Goal: Transaction & Acquisition: Purchase product/service

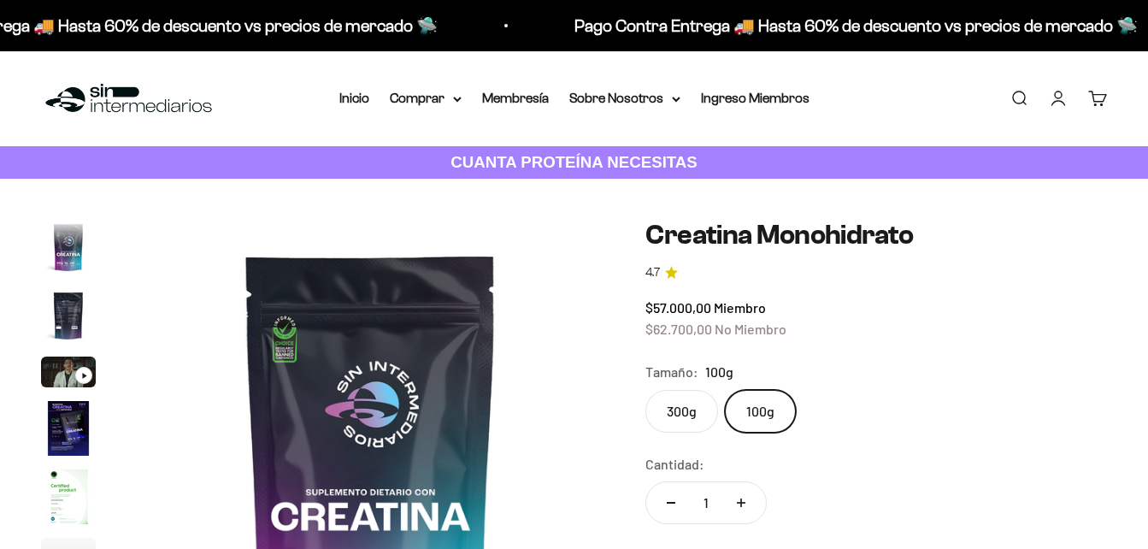
scroll to position [70, 0]
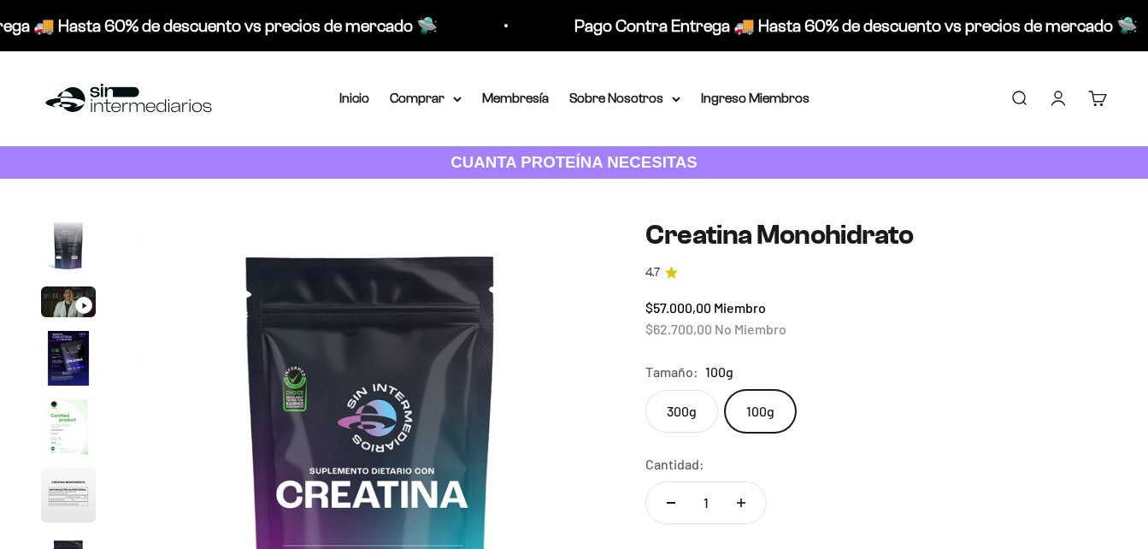
click at [678, 418] on label "300g" at bounding box center [681, 411] width 73 height 43
click at [645, 390] on input "300g" at bounding box center [645, 389] width 1 height 1
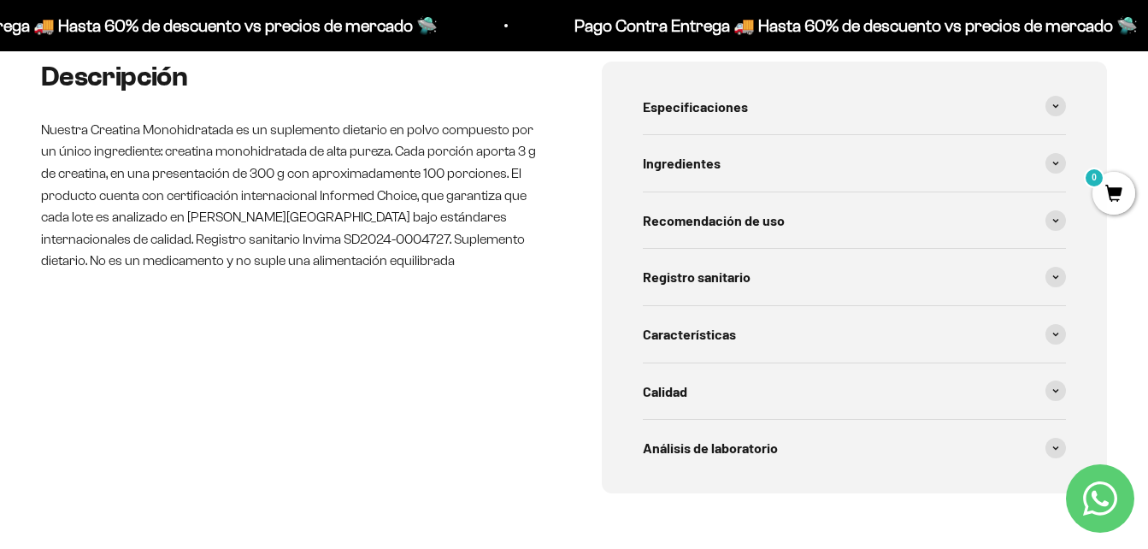
scroll to position [684, 0]
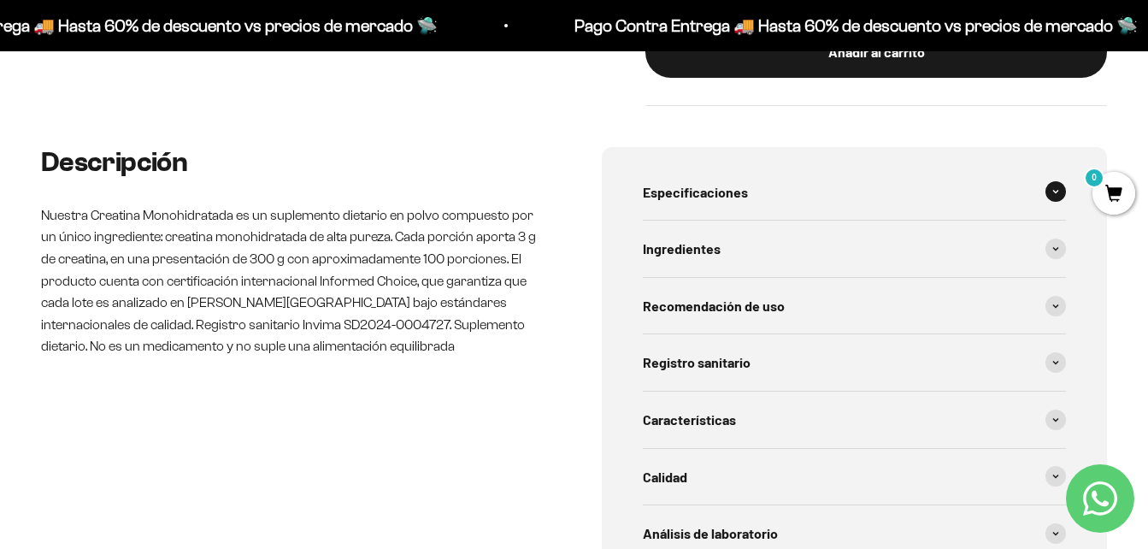
click at [1057, 187] on span at bounding box center [1055, 191] width 21 height 21
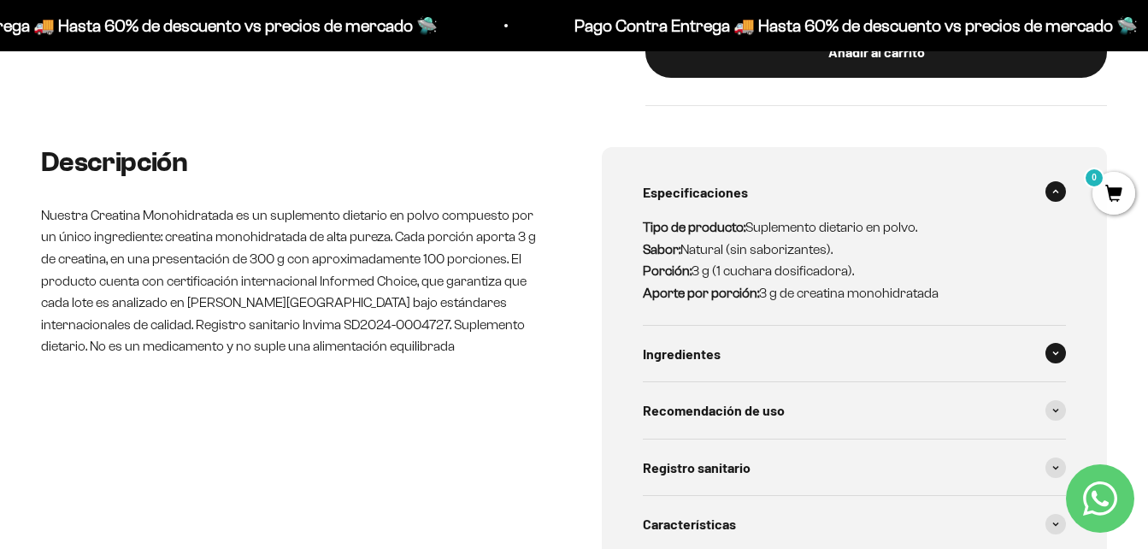
click at [1054, 352] on icon at bounding box center [1055, 353] width 5 height 3
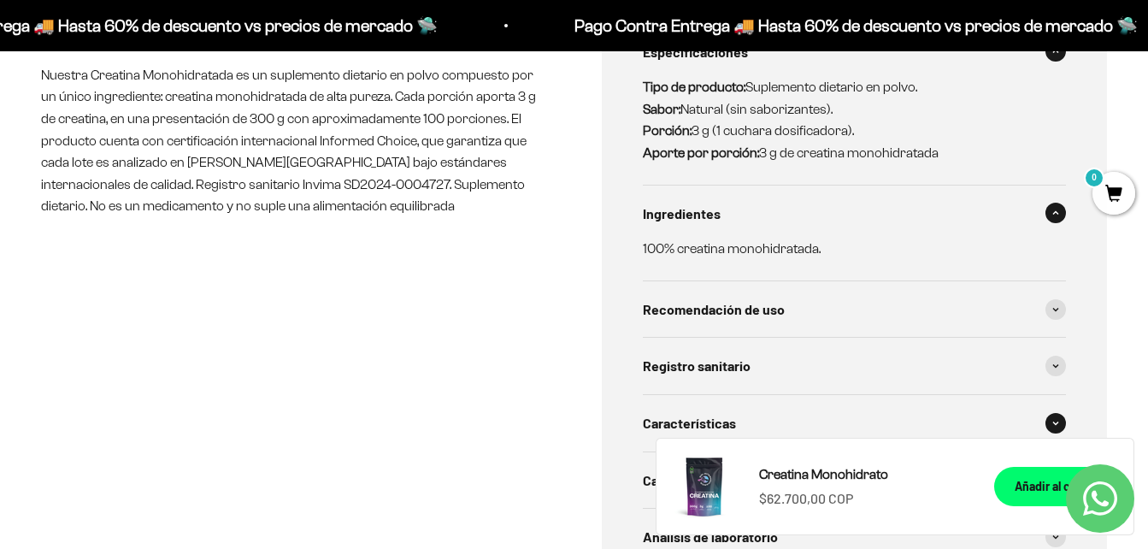
scroll to position [855, 0]
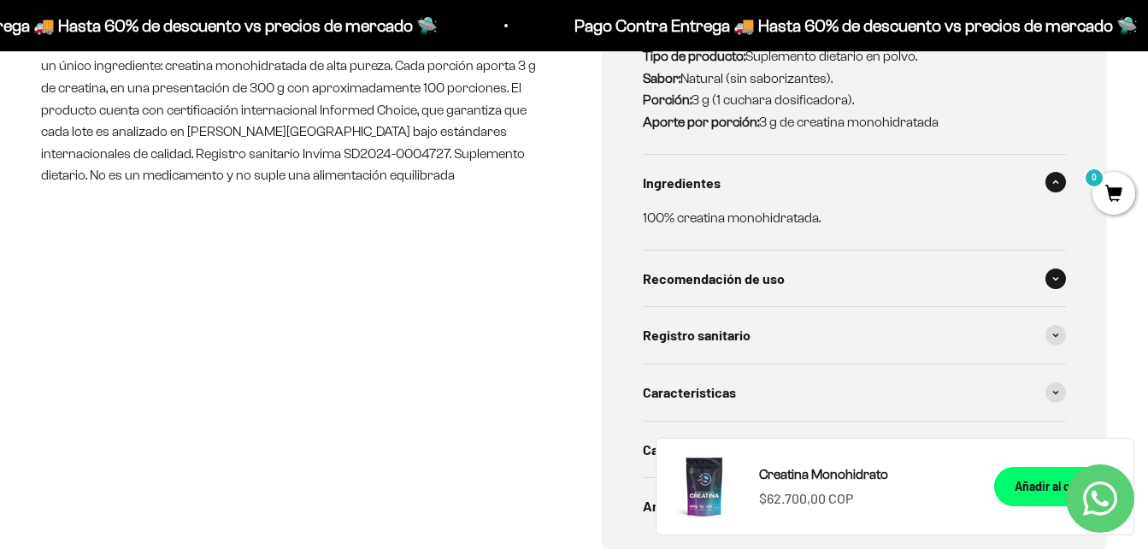
click at [1054, 272] on span at bounding box center [1055, 278] width 21 height 21
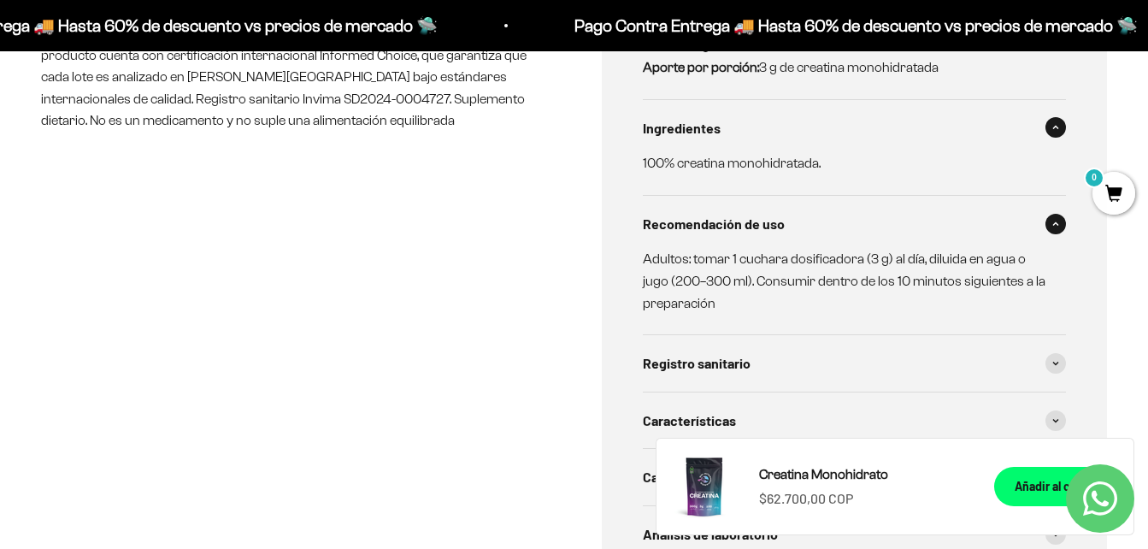
scroll to position [940, 0]
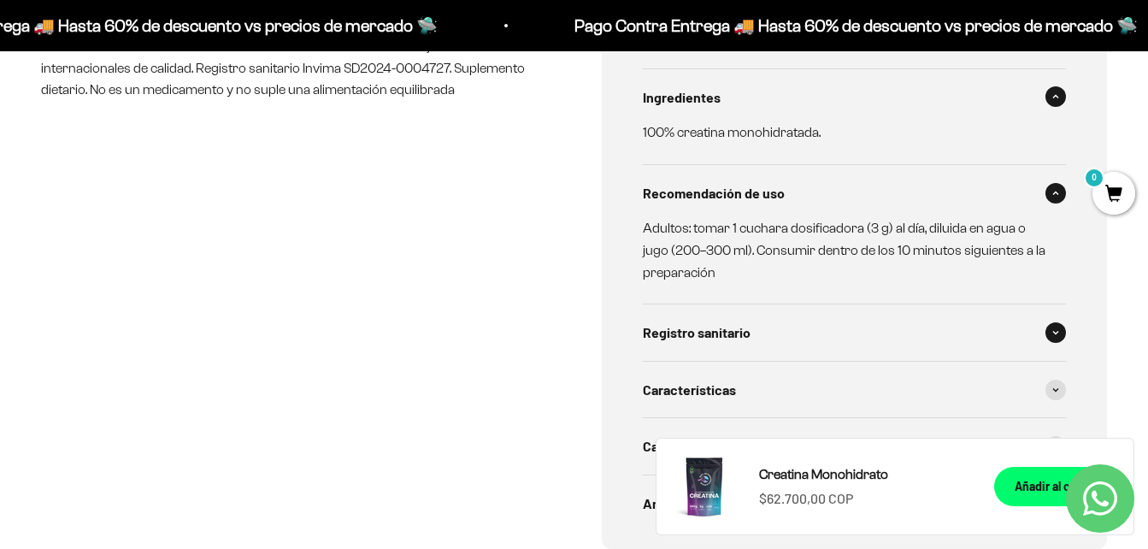
click at [1054, 330] on icon at bounding box center [1055, 332] width 7 height 5
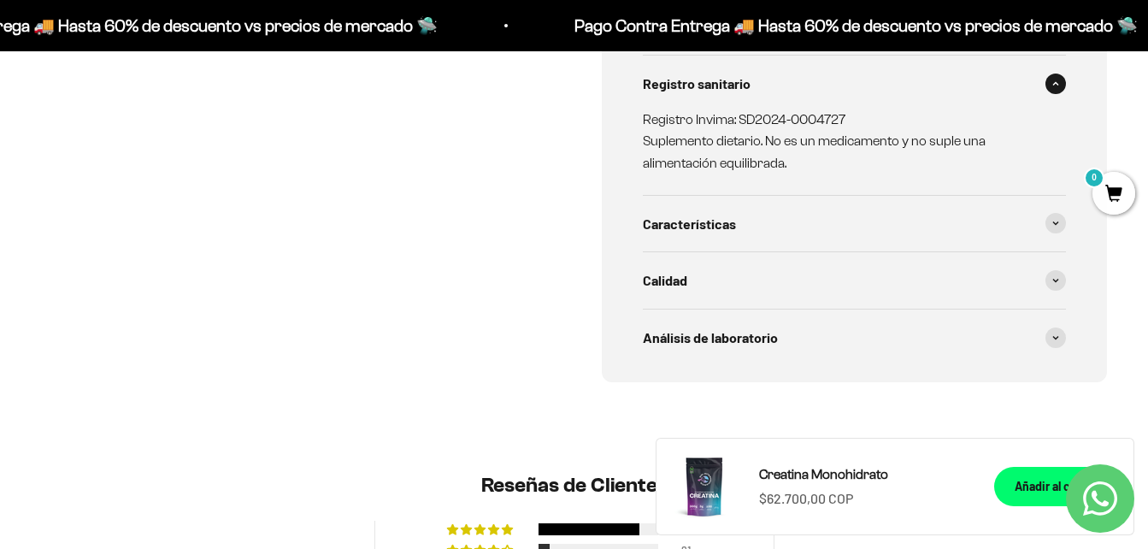
scroll to position [1197, 0]
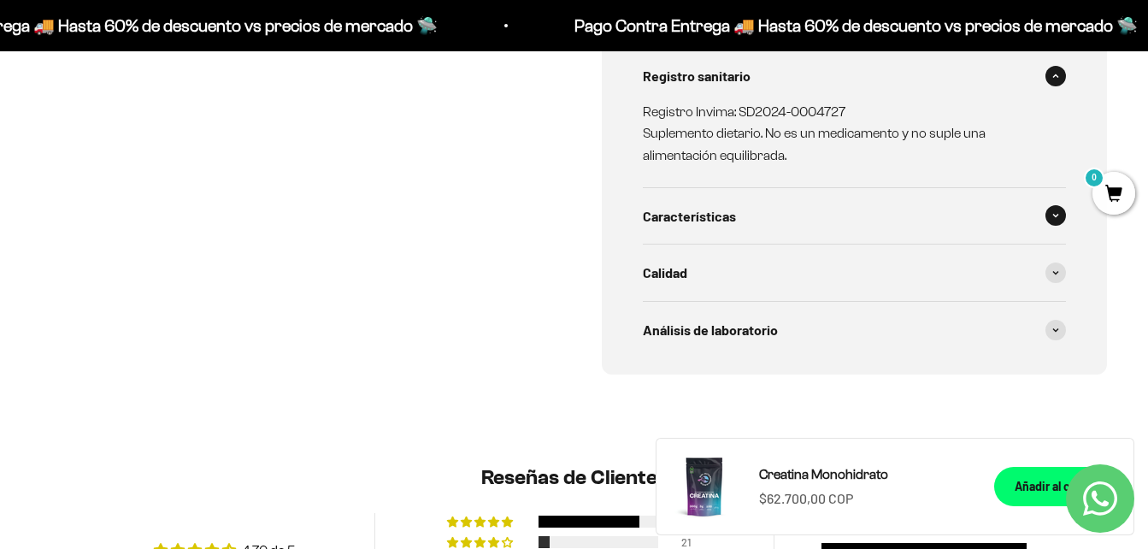
click at [1060, 211] on span at bounding box center [1055, 215] width 21 height 21
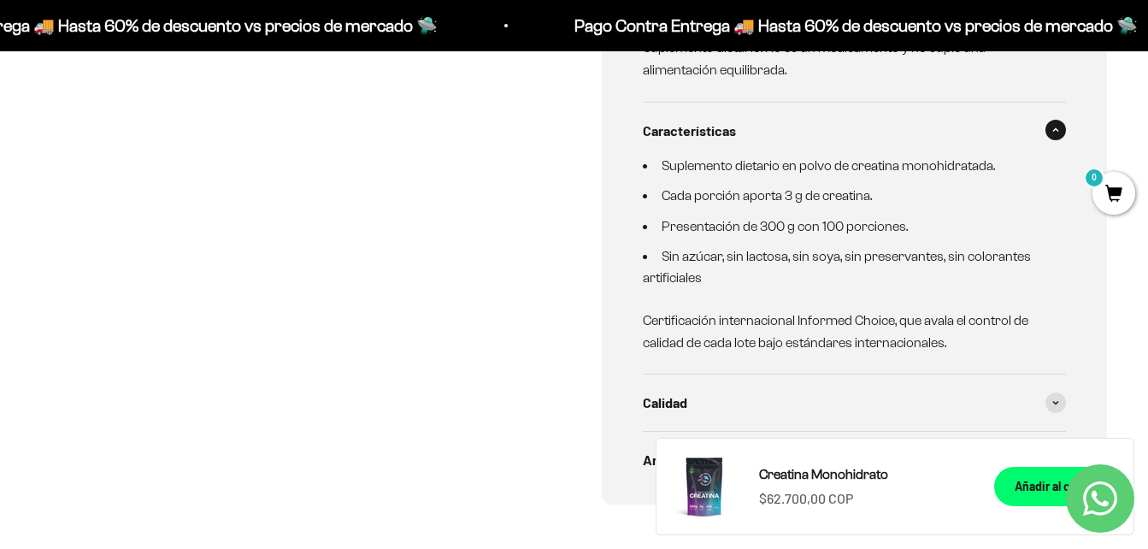
scroll to position [1368, 0]
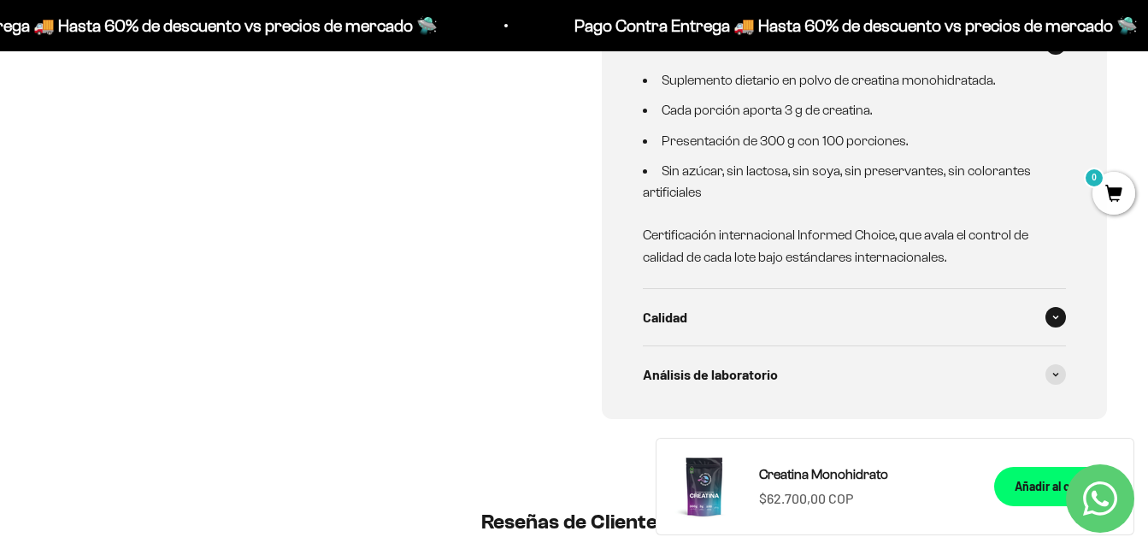
click at [1060, 310] on span at bounding box center [1055, 317] width 21 height 21
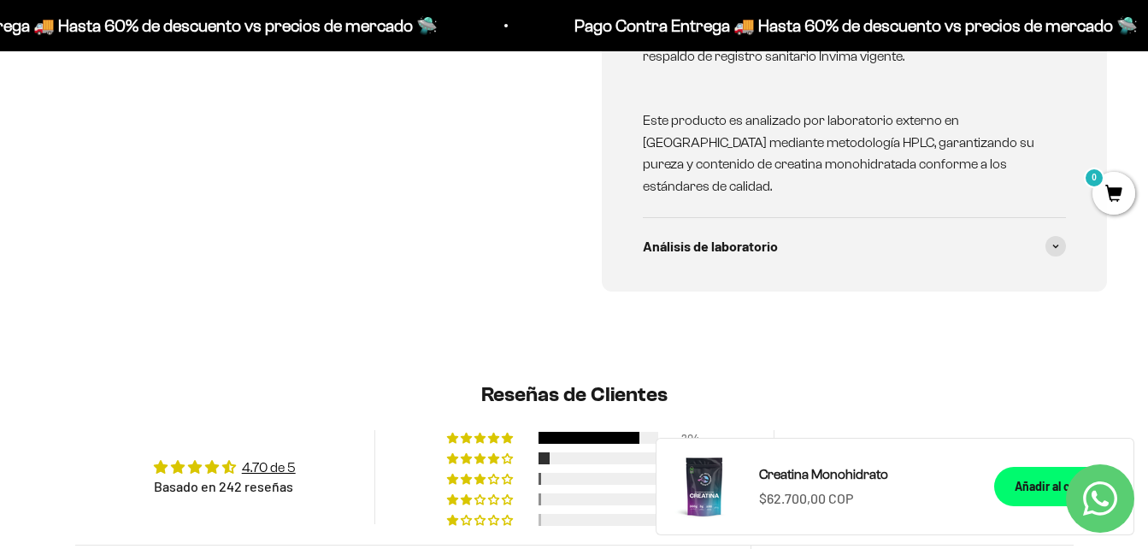
scroll to position [1710, 0]
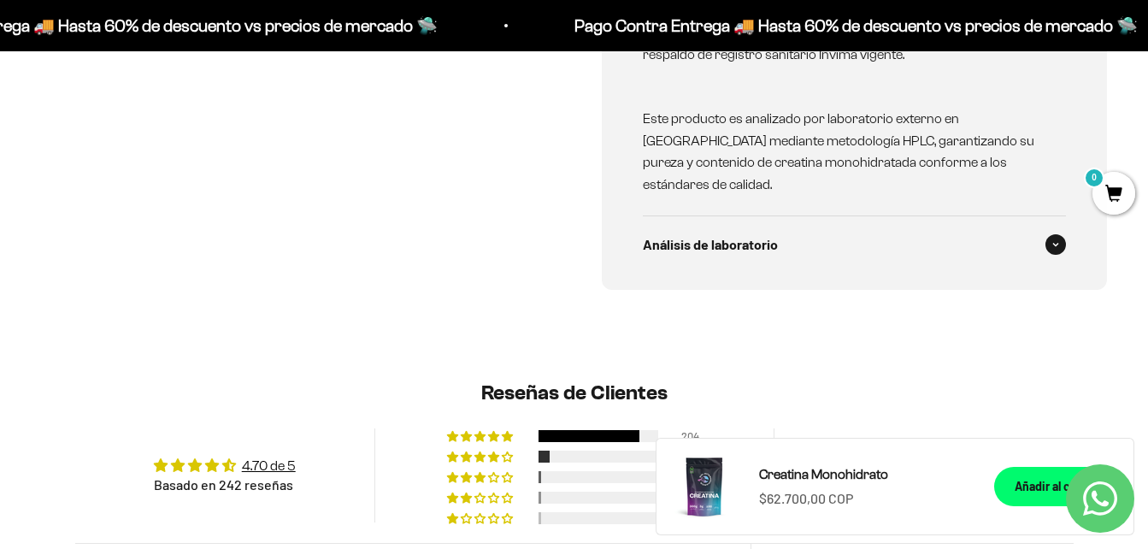
click at [1064, 234] on span at bounding box center [1055, 244] width 21 height 21
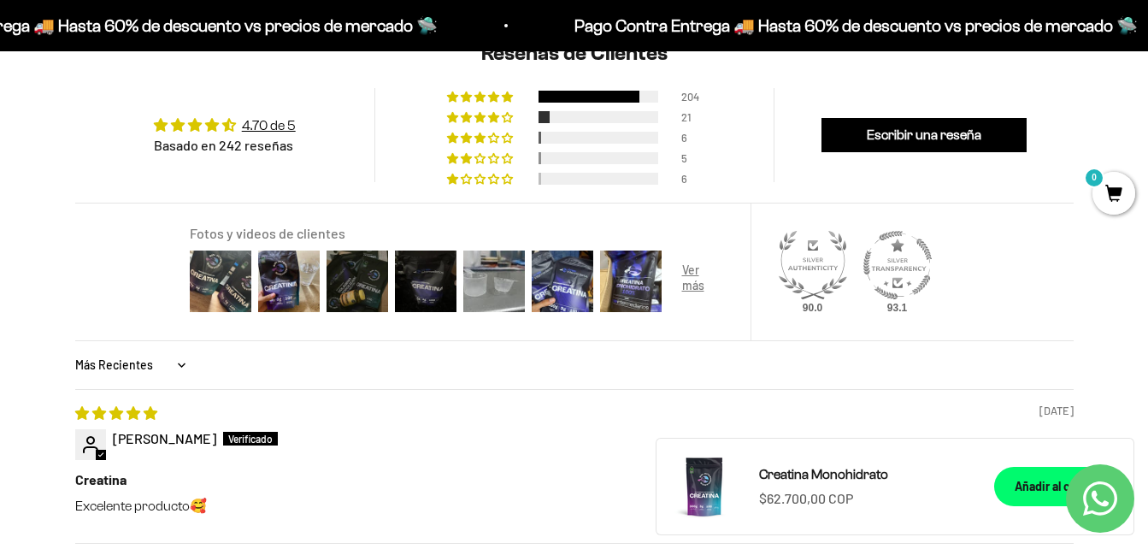
scroll to position [2223, 0]
